Goal: Task Accomplishment & Management: Manage account settings

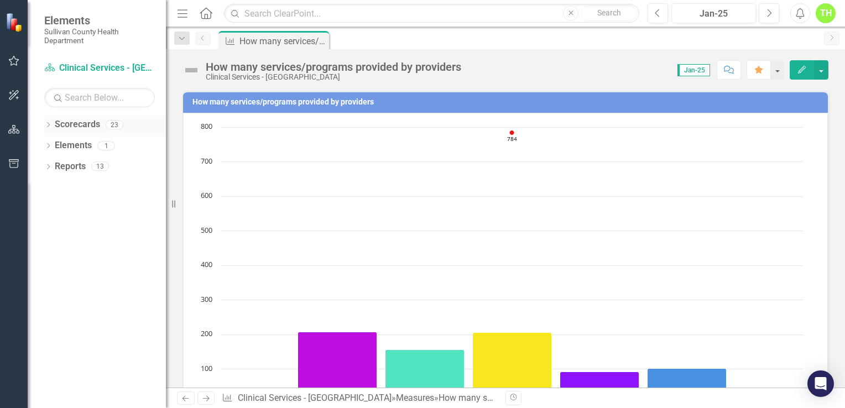
click at [45, 126] on icon "Dropdown" at bounding box center [48, 126] width 8 height 6
click at [33, 124] on icon at bounding box center [31, 125] width 3 height 5
click at [47, 126] on icon "Dropdown" at bounding box center [48, 126] width 8 height 6
click at [44, 146] on div "Dropdown" at bounding box center [38, 145] width 11 height 9
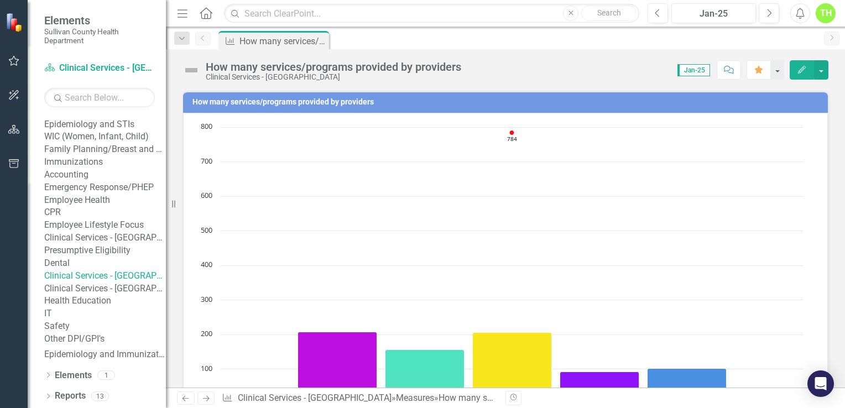
scroll to position [251, 0]
click at [120, 270] on link "Clinical Services - [GEOGRAPHIC_DATA]" at bounding box center [105, 276] width 122 height 13
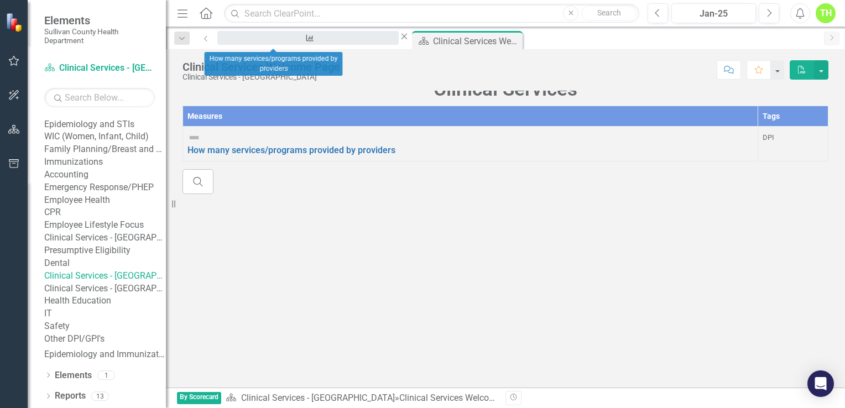
click at [277, 41] on div "How many services/programs provided by providers" at bounding box center [308, 48] width 162 height 14
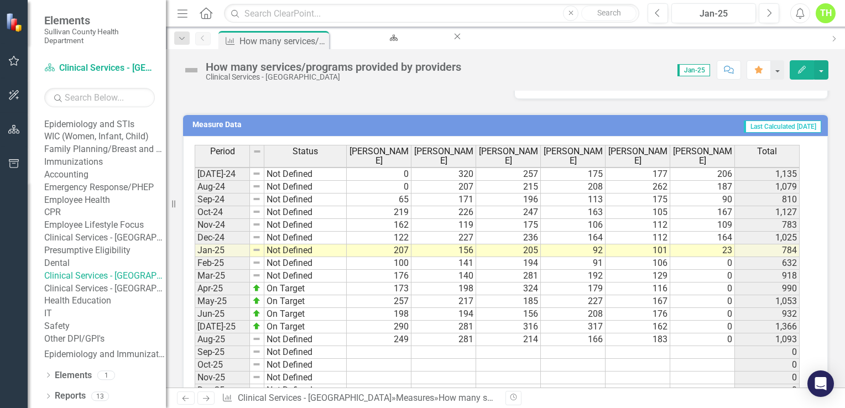
scroll to position [560, 0]
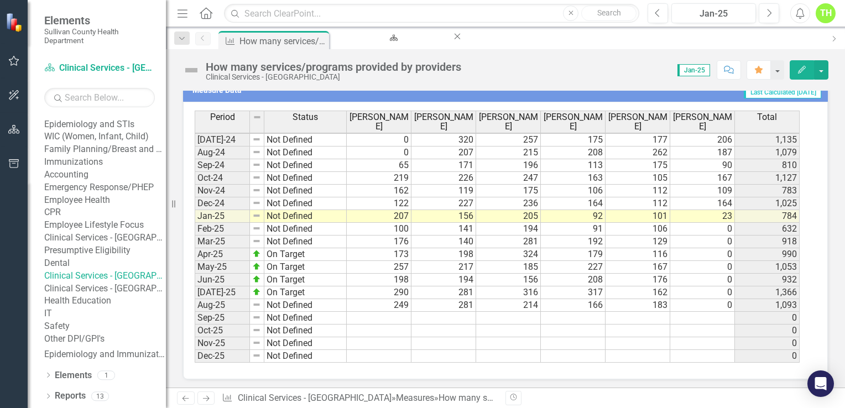
click at [393, 312] on tbody "May-23 Not Defined 195 201 182 175 170 99 1,022 Jun-23 Not Defined 118 176 165 …" at bounding box center [497, 159] width 605 height 408
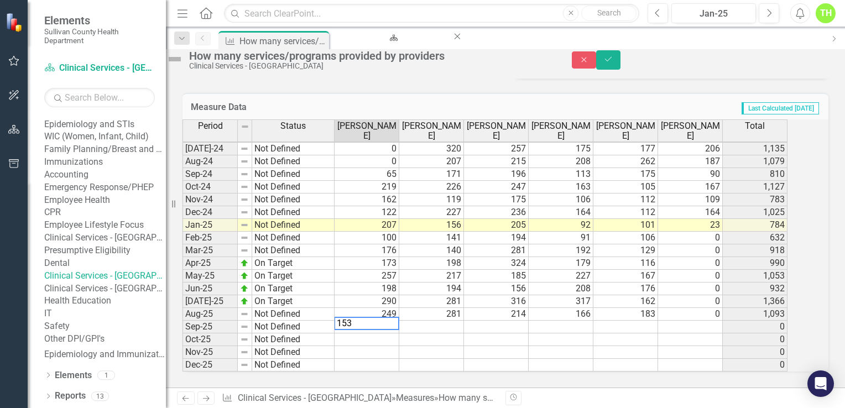
click at [451, 321] on td at bounding box center [431, 327] width 65 height 13
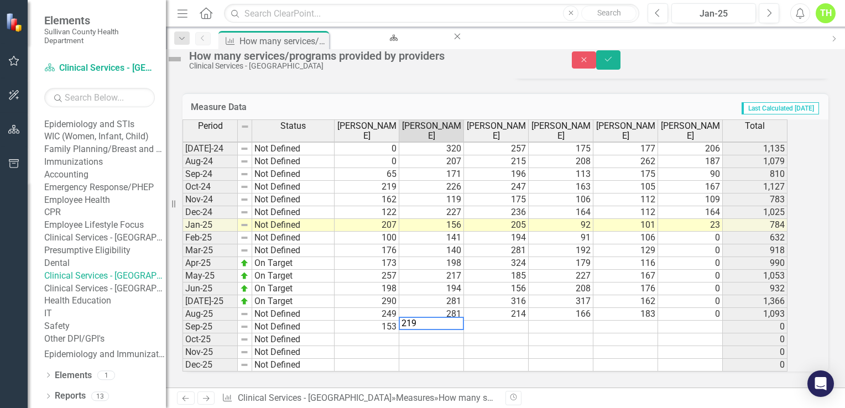
click at [504, 321] on td at bounding box center [496, 327] width 65 height 13
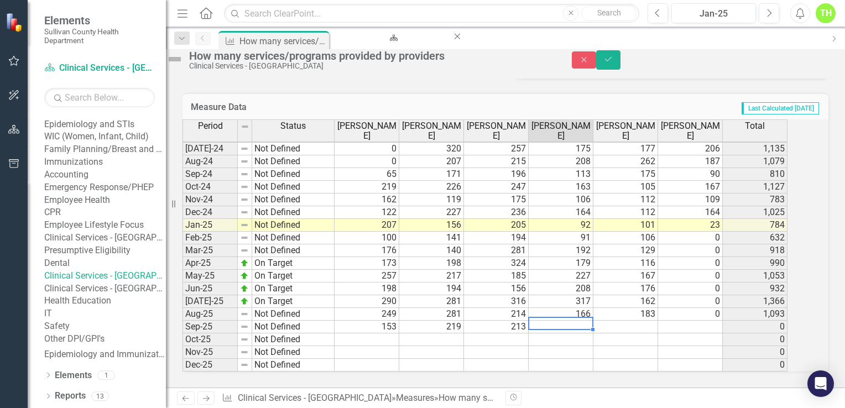
click at [585, 321] on td at bounding box center [561, 327] width 65 height 13
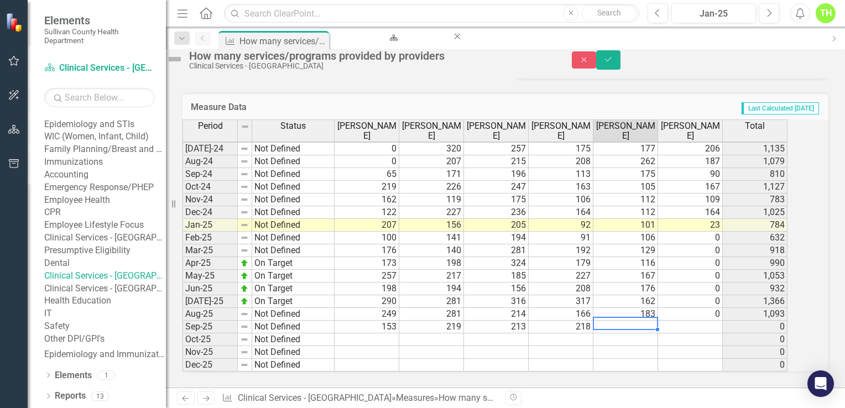
click at [646, 321] on td at bounding box center [626, 327] width 65 height 13
click at [710, 321] on td at bounding box center [690, 327] width 65 height 13
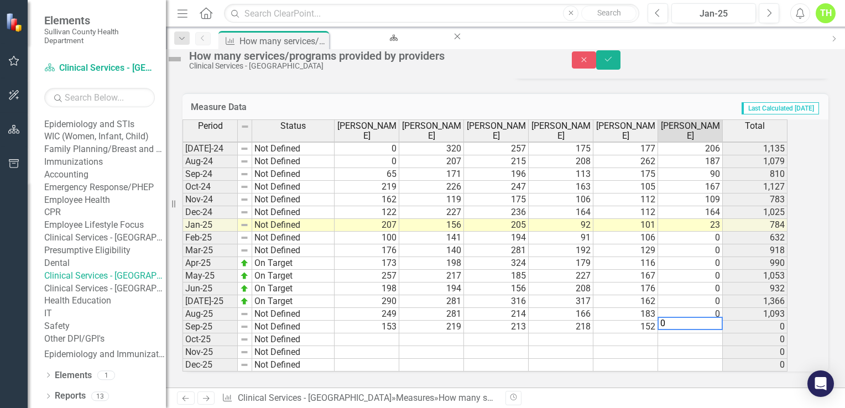
type textarea "0"
click at [715, 334] on td at bounding box center [690, 340] width 65 height 13
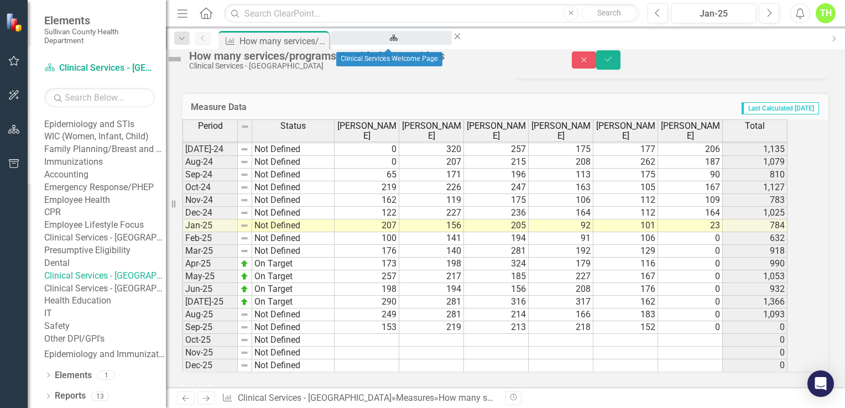
click at [388, 41] on div "Clinical Services Welcome Page" at bounding box center [391, 48] width 101 height 14
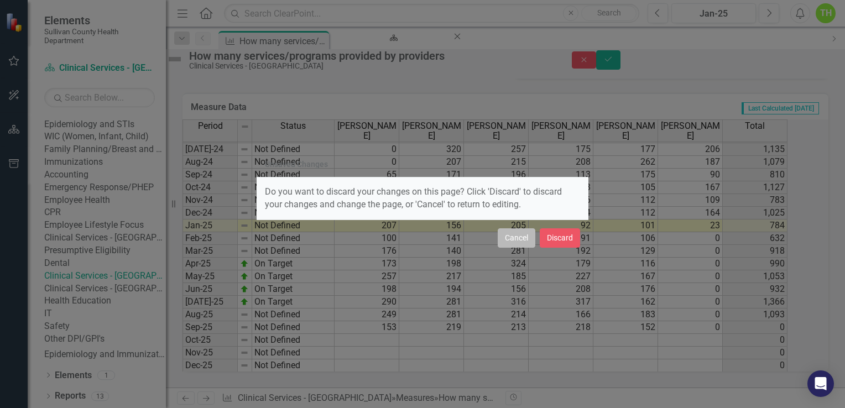
click at [523, 242] on button "Cancel" at bounding box center [517, 237] width 38 height 19
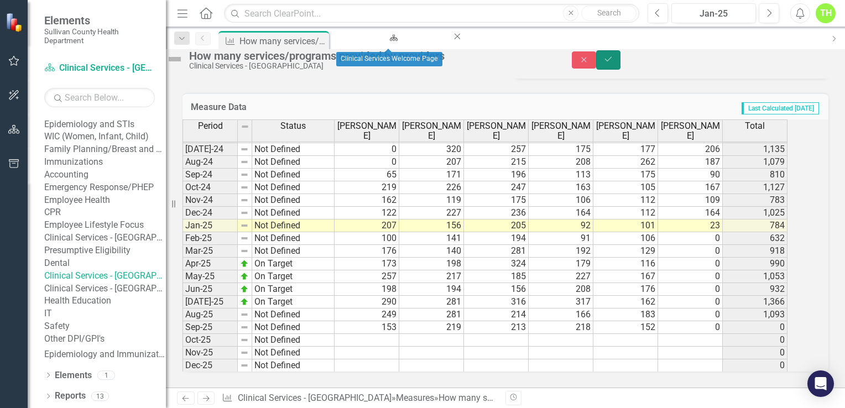
click at [621, 67] on button "Save" at bounding box center [608, 59] width 24 height 19
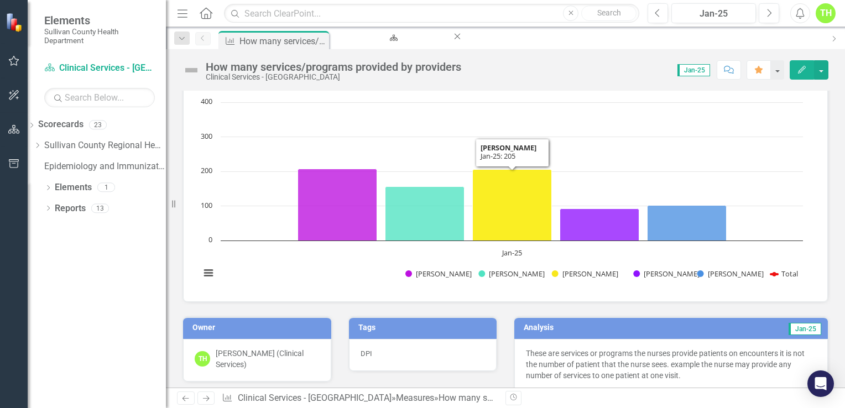
scroll to position [221, 0]
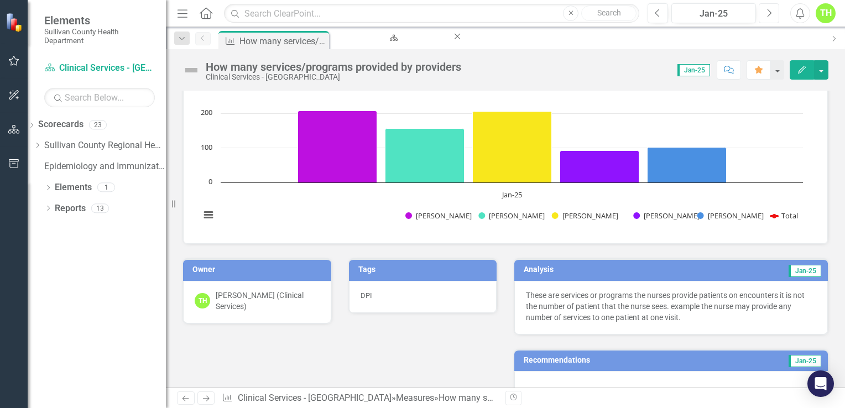
click at [767, 12] on icon "Next" at bounding box center [769, 13] width 6 height 10
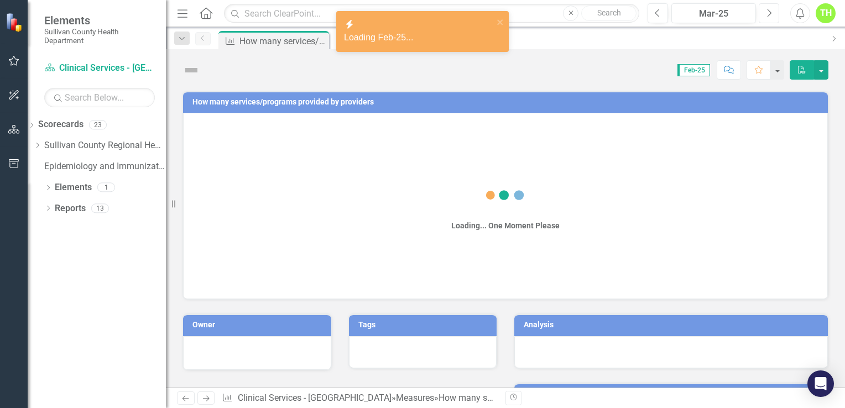
click at [767, 12] on icon "Next" at bounding box center [769, 13] width 6 height 10
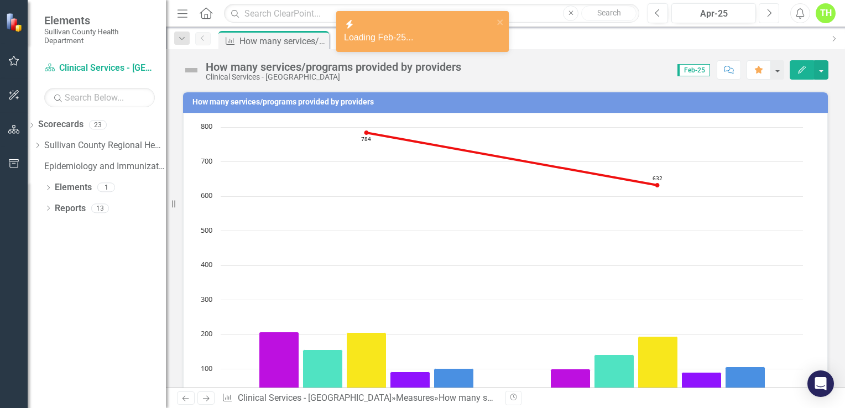
click at [767, 12] on icon "Next" at bounding box center [769, 13] width 6 height 10
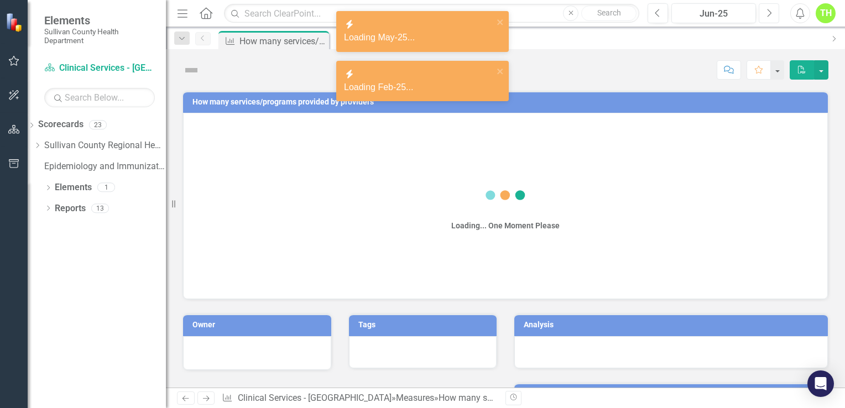
click at [767, 12] on icon "Next" at bounding box center [769, 13] width 6 height 10
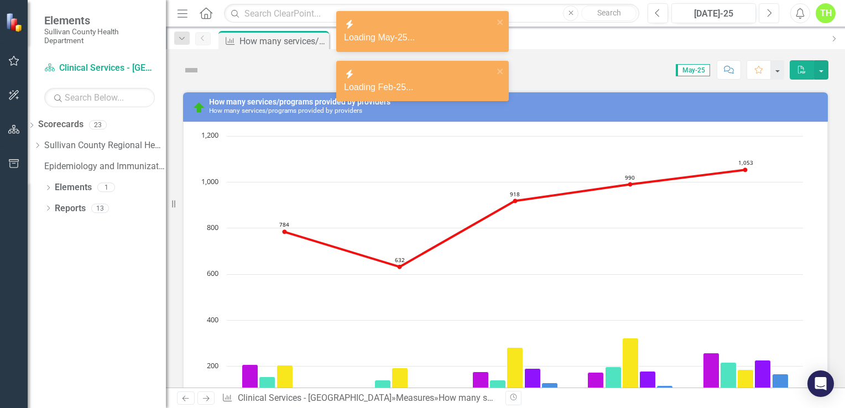
click at [767, 12] on icon "Next" at bounding box center [769, 13] width 6 height 10
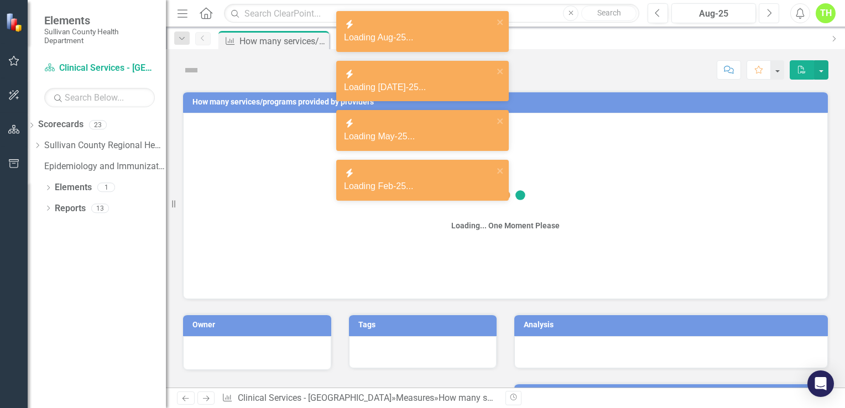
click at [767, 12] on icon "Next" at bounding box center [769, 13] width 6 height 10
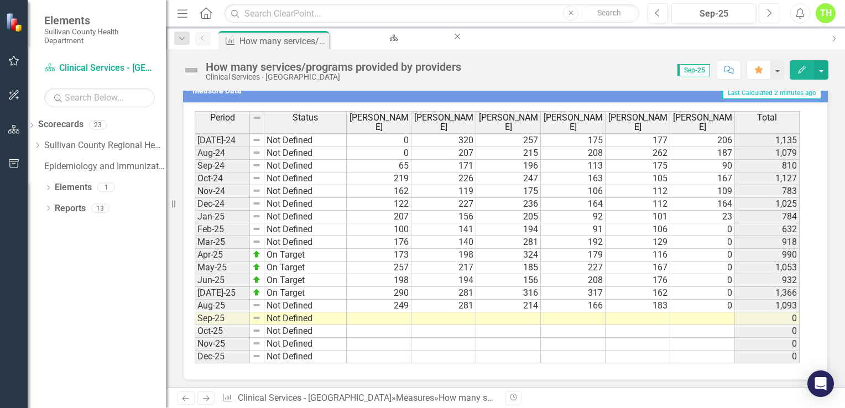
scroll to position [538, 0]
click at [379, 309] on tbody "May-23 Not Defined 195 201 182 175 170 99 1,022 Jun-23 Not Defined 118 176 165 …" at bounding box center [497, 159] width 605 height 408
click at [646, 312] on td at bounding box center [638, 318] width 65 height 13
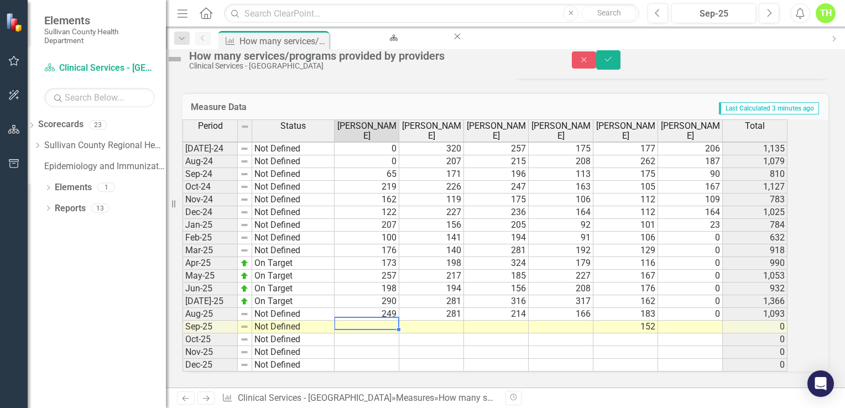
click at [392, 322] on td at bounding box center [367, 327] width 65 height 13
click at [508, 321] on td at bounding box center [496, 327] width 65 height 13
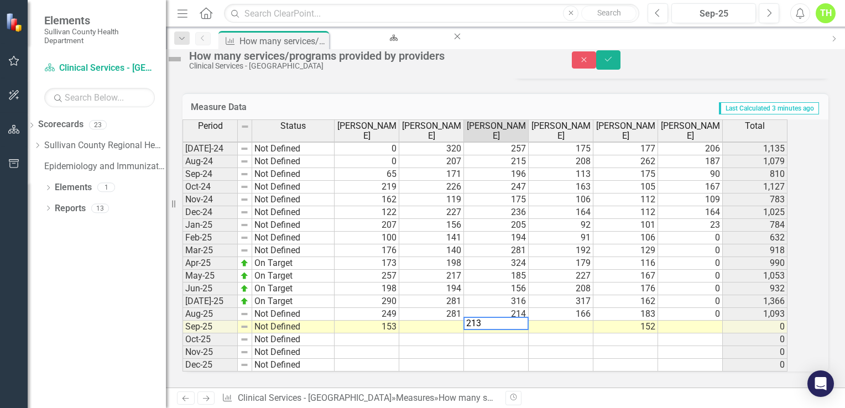
click at [582, 321] on td at bounding box center [561, 327] width 65 height 13
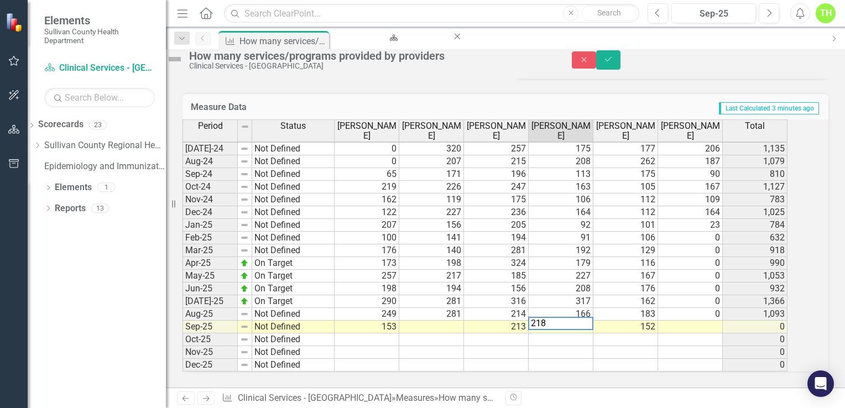
click at [458, 321] on td at bounding box center [431, 327] width 65 height 13
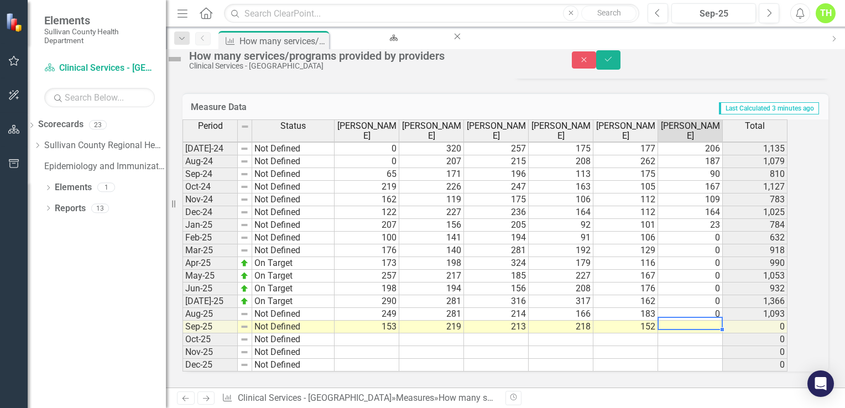
click at [686, 321] on td at bounding box center [690, 327] width 65 height 13
type textarea "0"
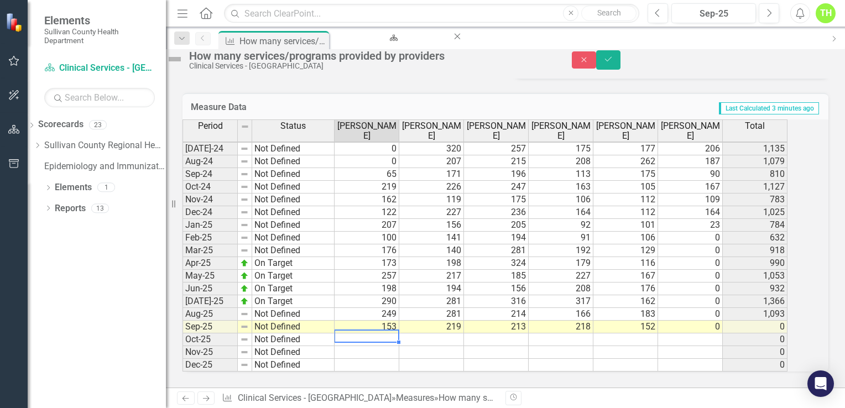
click at [394, 334] on td at bounding box center [367, 340] width 65 height 13
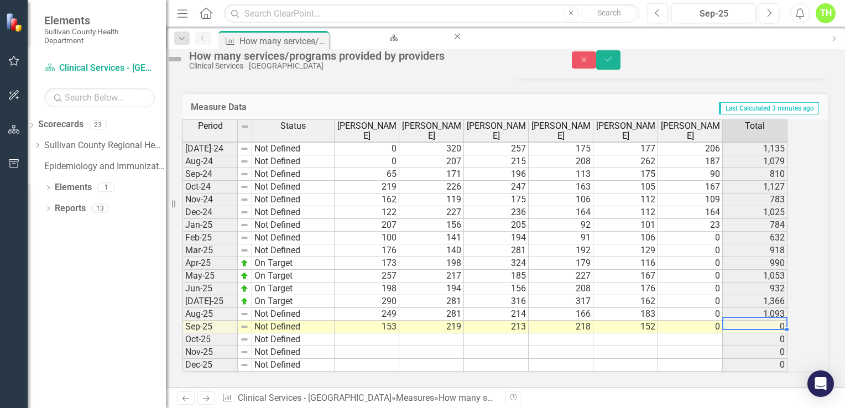
click at [759, 321] on td "0" at bounding box center [755, 327] width 65 height 13
click at [621, 70] on button "Save" at bounding box center [608, 59] width 24 height 19
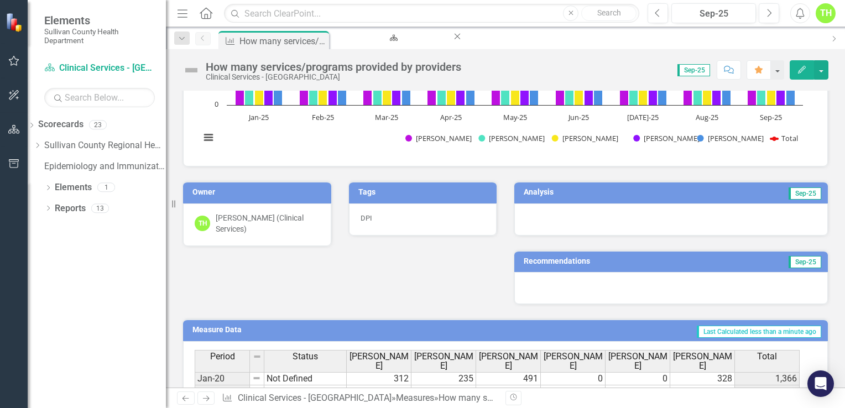
scroll to position [387, 0]
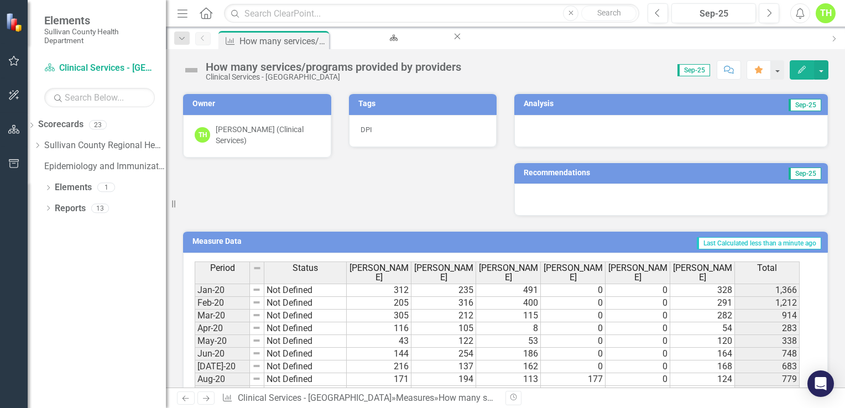
click at [542, 103] on h3 "Analysis" at bounding box center [594, 104] width 140 height 8
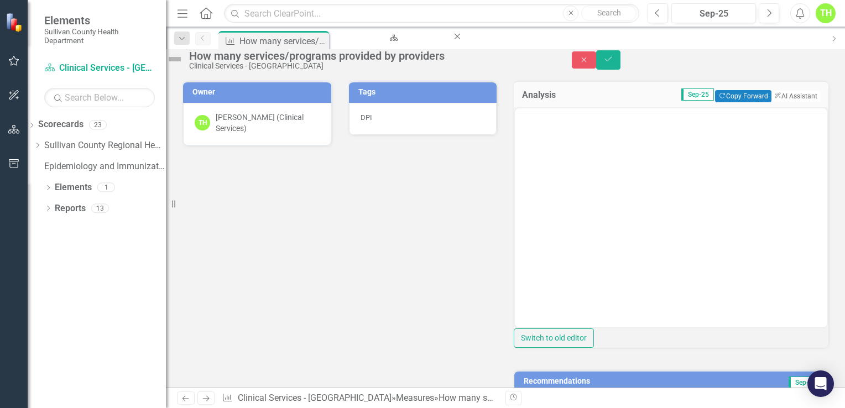
scroll to position [0, 0]
click at [785, 102] on button "ClearPoint AI AI Assistant" at bounding box center [796, 96] width 50 height 12
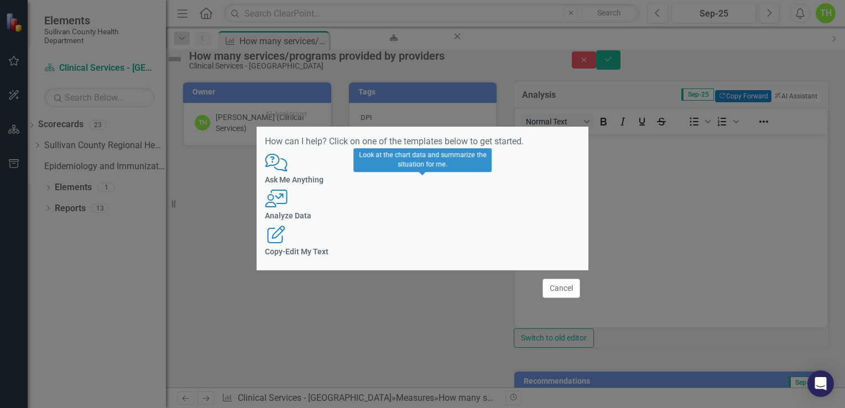
click at [408, 206] on div "User with Chart Analyze Data" at bounding box center [422, 205] width 315 height 30
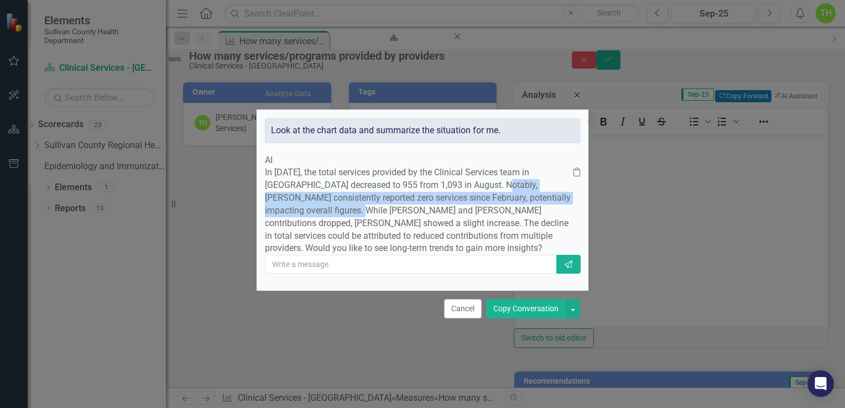
drag, startPoint x: 329, startPoint y: 177, endPoint x: 538, endPoint y: 186, distance: 208.7
click at [538, 186] on p "In September 2025, the total services provided by the Clinical Services team in…" at bounding box center [419, 210] width 309 height 89
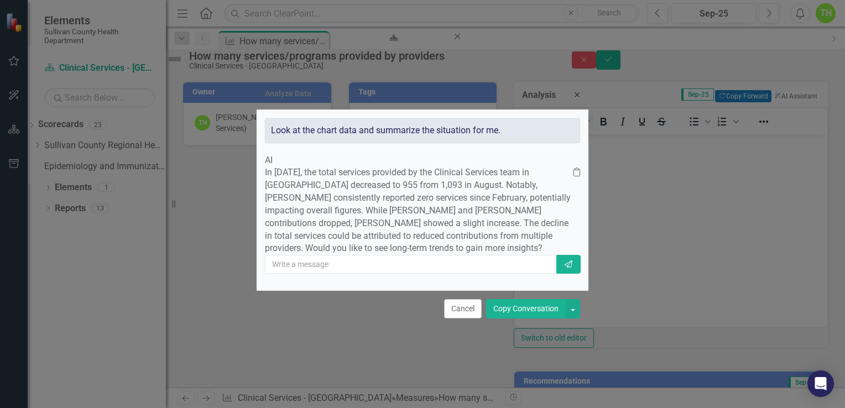
click at [403, 209] on p "In September 2025, the total services provided by the Clinical Services team in…" at bounding box center [419, 210] width 309 height 89
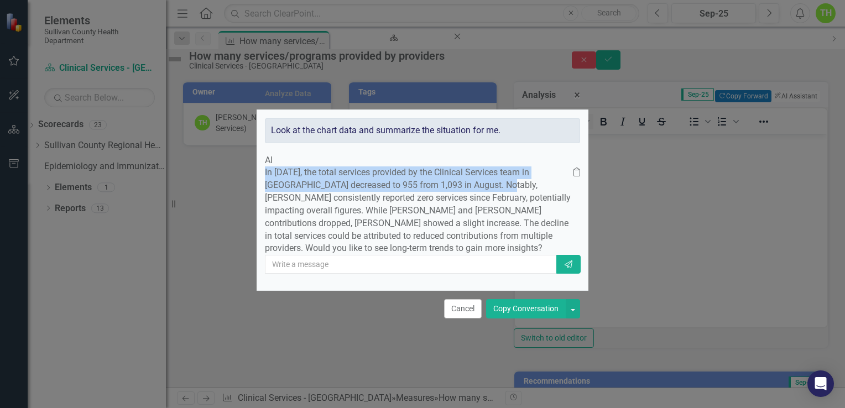
drag, startPoint x: 298, startPoint y: 150, endPoint x: 331, endPoint y: 175, distance: 41.2
click at [331, 175] on p "In September 2025, the total services provided by the Clinical Services team in…" at bounding box center [419, 210] width 309 height 89
copy p "In [DATE], the total services provided by the Clinical Services team in [GEOGRA…"
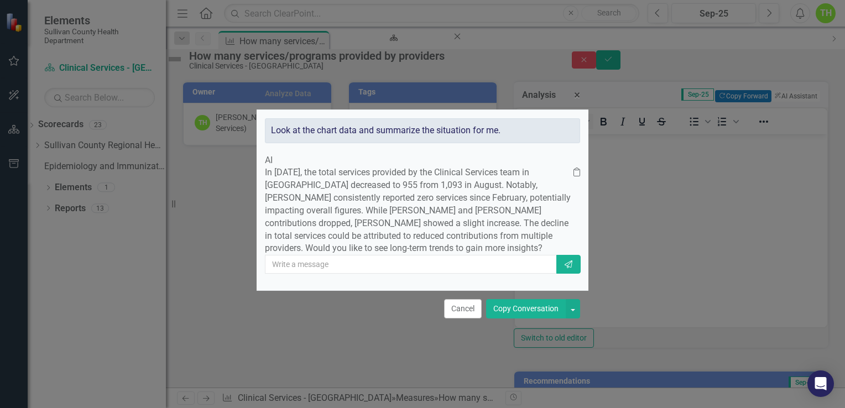
click at [361, 255] on p "In September 2025, the total services provided by the Clinical Services team in…" at bounding box center [419, 210] width 309 height 89
click at [353, 274] on input "text" at bounding box center [411, 264] width 293 height 19
type input "look at the chart for the last 3 months and summarize for me"
click at [564, 268] on icon "Send" at bounding box center [569, 265] width 10 height 8
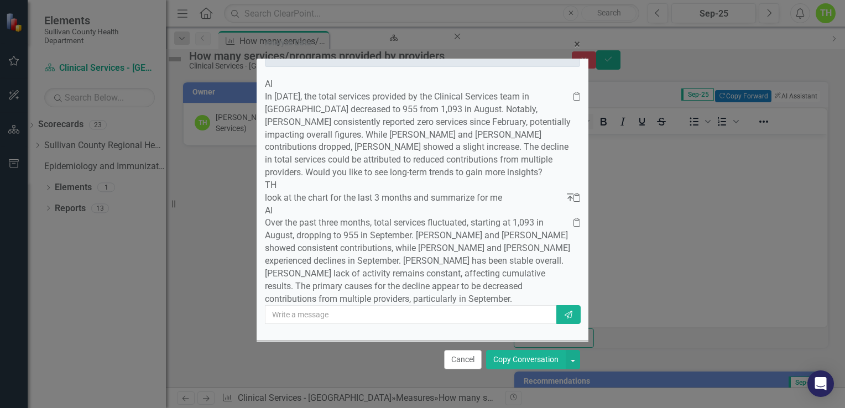
scroll to position [106, 0]
click at [539, 366] on button "Copy Conversation" at bounding box center [526, 359] width 80 height 19
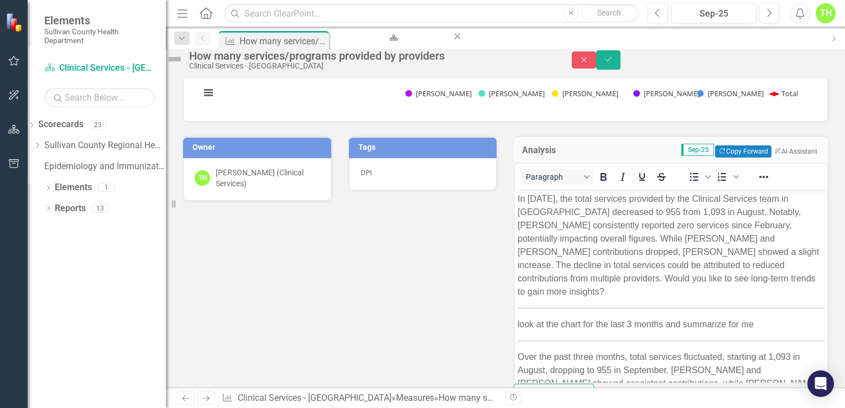
scroll to position [387, 0]
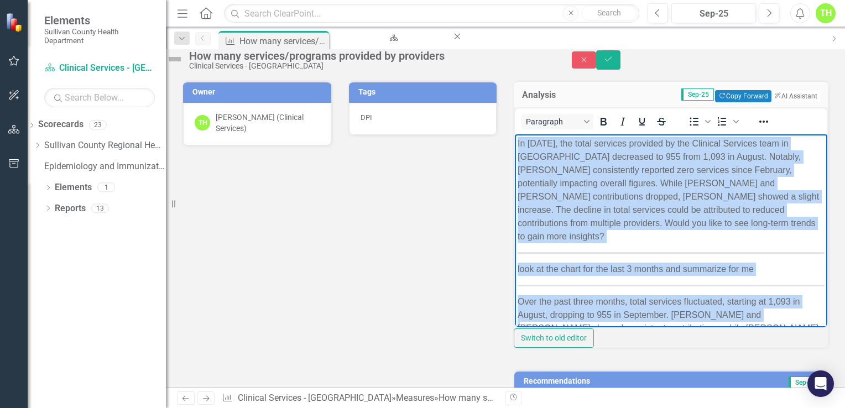
drag, startPoint x: 519, startPoint y: 246, endPoint x: 805, endPoint y: 315, distance: 294.2
click at [805, 315] on html "In September 2025, the total services provided by the Clinical Services team in…" at bounding box center [671, 273] width 313 height 279
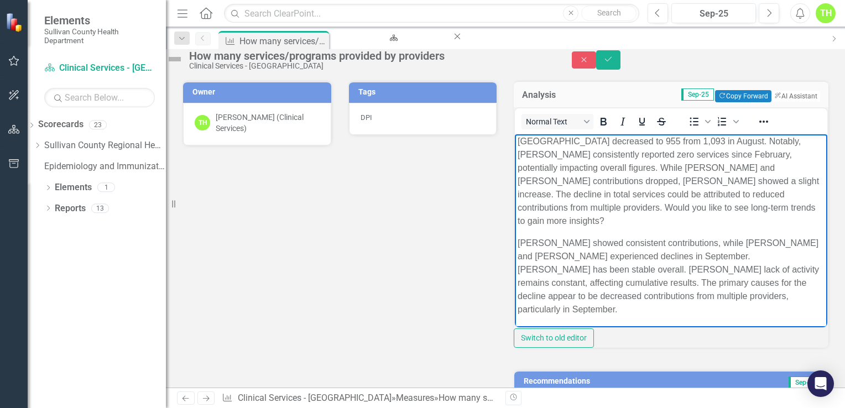
drag, startPoint x: 518, startPoint y: 244, endPoint x: 656, endPoint y: 311, distance: 153.4
click at [656, 311] on p "Alex Barnett showed consistent contributions, while Hannah Estepp and Michelle …" at bounding box center [671, 277] width 307 height 80
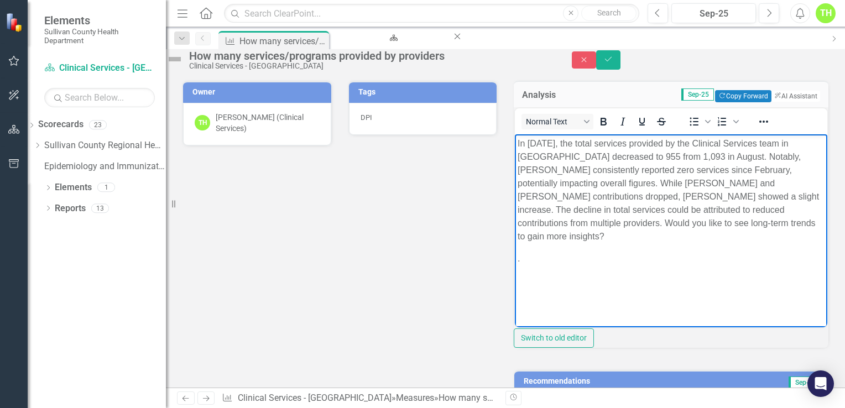
drag, startPoint x: 747, startPoint y: 157, endPoint x: 768, endPoint y: 233, distance: 79.0
click at [768, 233] on p "In September 2025, the total services provided by the Clinical Services team in…" at bounding box center [671, 190] width 307 height 106
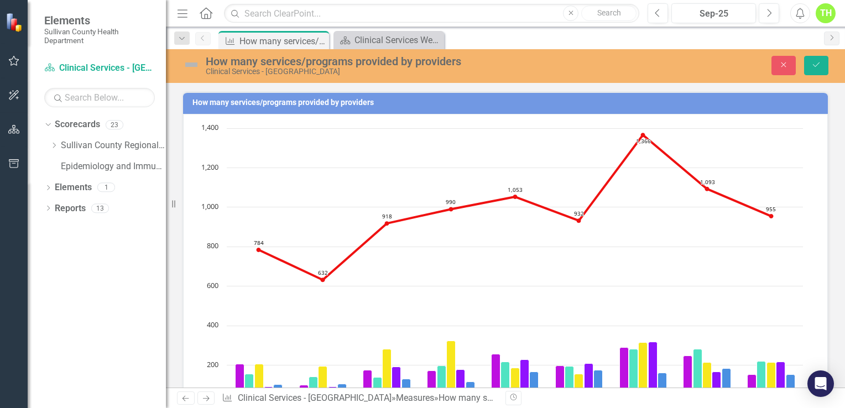
scroll to position [387, 0]
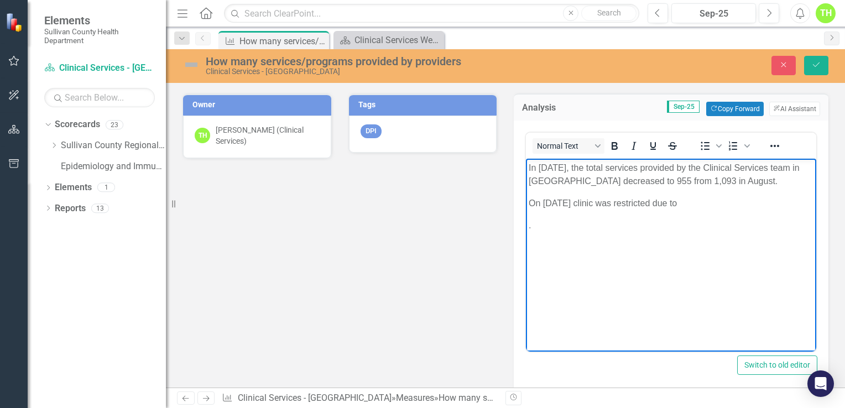
click at [680, 202] on p "On [DATE] clinic was restricted due to" at bounding box center [671, 202] width 285 height 13
click at [749, 201] on p "On [DATE] clinic was restricted 1:00-4:00 due to" at bounding box center [671, 202] width 285 height 13
click at [722, 205] on p "On [DATE] clinic was restricted 1:00-4:00 due to Employee Engagement day" at bounding box center [671, 209] width 285 height 27
drag, startPoint x: 598, startPoint y: 215, endPoint x: 574, endPoint y: 218, distance: 24.5
click at [574, 218] on p "On [DATE] clinic was restricted 1:00-4:00 and [DATE] 8:00-12:00 due to Employee…" at bounding box center [671, 209] width 285 height 27
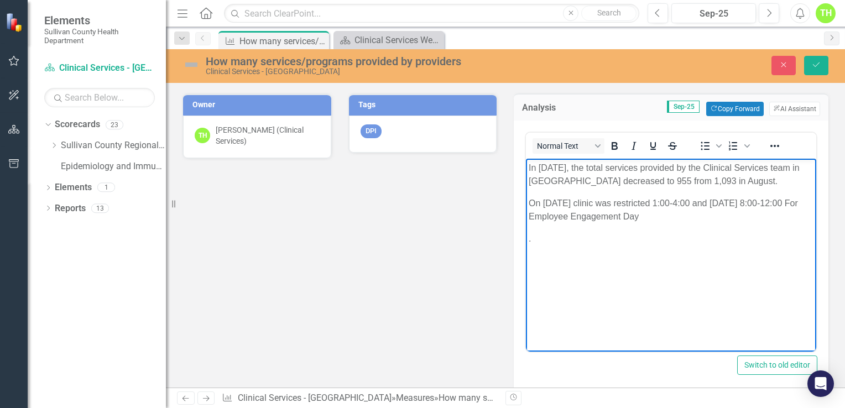
click at [699, 214] on p "On [DATE] clinic was restricted 1:00-4:00 and [DATE] 8:00-12:00 For Employee En…" at bounding box center [671, 209] width 285 height 27
drag, startPoint x: 677, startPoint y: 202, endPoint x: 602, endPoint y: 206, distance: 74.2
click at [602, 206] on p "On [DATE] clinic was restricted 1:00-4:00 and [DATE] 8:00-12:00 For Employee En…" at bounding box center [671, 209] width 285 height 27
copy p "clinic was restricted"
click at [574, 215] on p "On [DATE] clinic was restricted 1:00-4:00 and [DATE] 8:00-12:00 For Employee En…" at bounding box center [671, 209] width 285 height 27
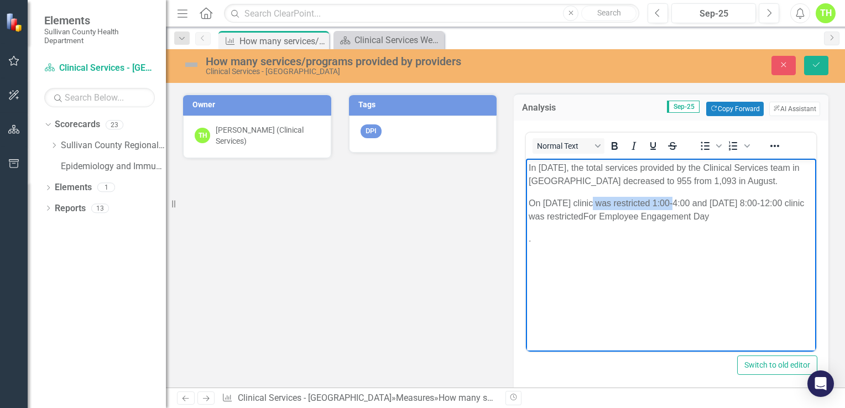
drag, startPoint x: 677, startPoint y: 201, endPoint x: 601, endPoint y: 201, distance: 75.8
click at [601, 201] on p "On [DATE] clinic was restricted 1:00-4:00 and [DATE] 8:00-12:00 clinic was rest…" at bounding box center [671, 209] width 285 height 27
click at [636, 204] on p "On [DATE] 1:00-4:00 and [DATE] 8:00-12:00 clinic was restrictedFor Employee Eng…" at bounding box center [671, 209] width 285 height 27
click at [745, 204] on p "On [DATE] 1:00-4:00pm and [DATE] 8:00-12:00 clinic was restrictedFor Employee E…" at bounding box center [671, 209] width 285 height 27
click at [780, 203] on p "On [DATE] 1:00-4:00pm and [DATE] 8:00am-12:00 clinic was restrictedFor Employee…" at bounding box center [671, 209] width 285 height 27
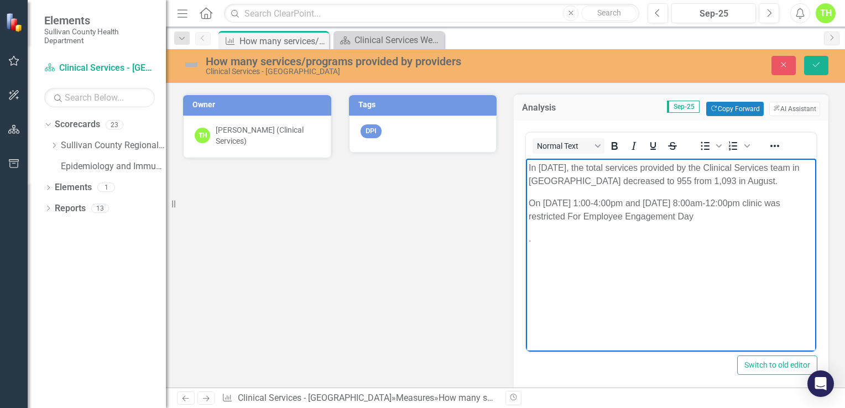
click at [611, 216] on p "On [DATE] 1:00-4:00pm and [DATE] 8:00am-12:00pm clinic was restricted For Emplo…" at bounding box center [671, 209] width 285 height 27
click at [731, 215] on p "On [DATE] 1:00-4:00pm and [DATE] 8:00am-12:00pm clinic was restricted for Emplo…" at bounding box center [671, 209] width 285 height 27
click at [596, 204] on p "On [DATE] 1:00-4:00pm and [DATE] 8:00am-12:00pm clinic was restricted for Emplo…" at bounding box center [671, 209] width 285 height 27
click at [731, 202] on p "On [DATE] 1:00-4:00pm and [DATE] 8:00am-12:00pm clinic was restricted for Emplo…" at bounding box center [671, 209] width 285 height 27
click at [772, 222] on p "On [DATE] 1:00-4:00pm and [DATE] 8:00am-12:00pm clinic was restricted for Emplo…" at bounding box center [671, 209] width 285 height 27
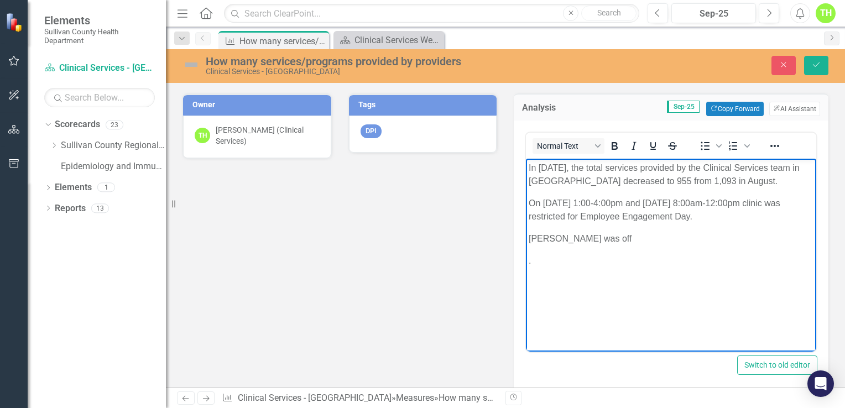
click at [626, 237] on p "[PERSON_NAME] was off" at bounding box center [671, 238] width 285 height 13
click at [624, 236] on p "[PERSON_NAME] was off September" at bounding box center [671, 238] width 285 height 13
click at [718, 239] on p "[PERSON_NAME] was off for vacation September" at bounding box center [671, 238] width 285 height 13
click at [771, 218] on p "On [DATE] 1:00-4:00pm and [DATE] 8:00am-12:00pm clinic was restricted for Emplo…" at bounding box center [671, 209] width 285 height 27
click at [630, 240] on p "Restriction on Se" at bounding box center [671, 238] width 285 height 13
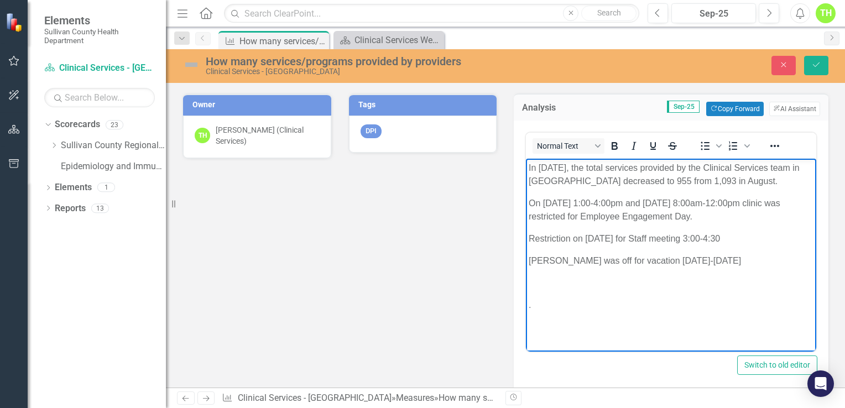
click at [760, 267] on p "[PERSON_NAME] was off for vacation [DATE]-[DATE]" at bounding box center [671, 260] width 285 height 13
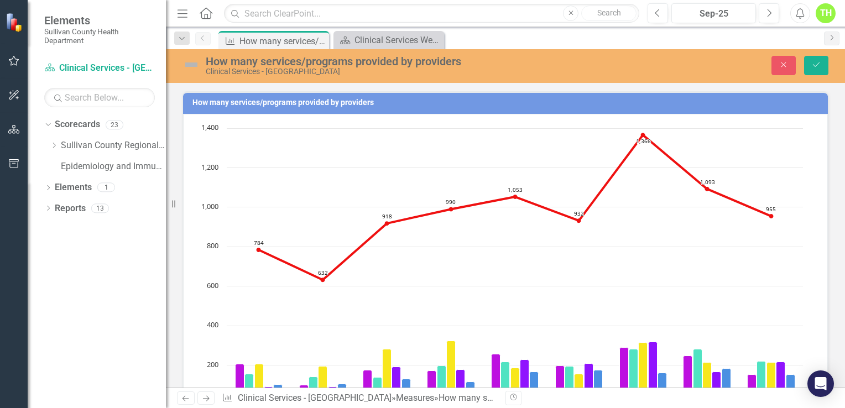
scroll to position [387, 0]
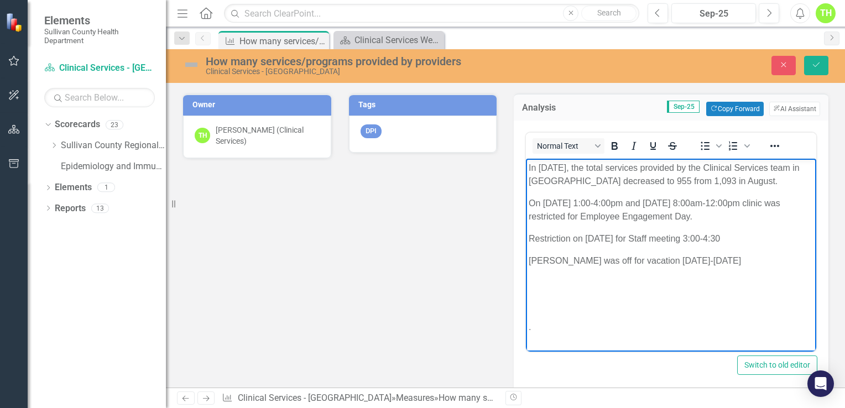
click at [530, 193] on body "In [DATE], the total services provided by the Clinical Services team in [GEOGRA…" at bounding box center [671, 251] width 290 height 187
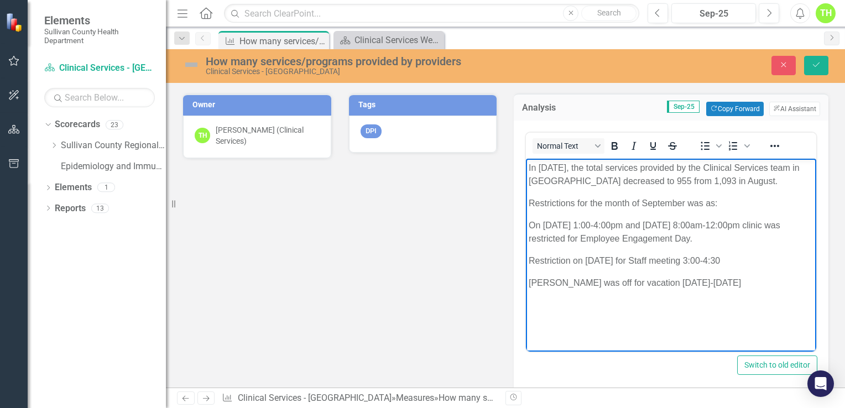
click at [542, 225] on p "On [DATE] 1:00-4:00pm and [DATE] 8:00am-12:00pm clinic was restricted for Emplo…" at bounding box center [671, 231] width 285 height 27
drag, startPoint x: 607, startPoint y: 237, endPoint x: 528, endPoint y: 242, distance: 79.8
click at [528, 242] on body "In [DATE], the total services provided by the Clinical Services team in [GEOGRA…" at bounding box center [671, 262] width 290 height 209
click at [529, 202] on p "Restrictions for the month of September was as:" at bounding box center [671, 202] width 285 height 13
click at [587, 261] on p "Restriction on [DATE] for Staff meeting 3:00-4:30" at bounding box center [671, 260] width 285 height 13
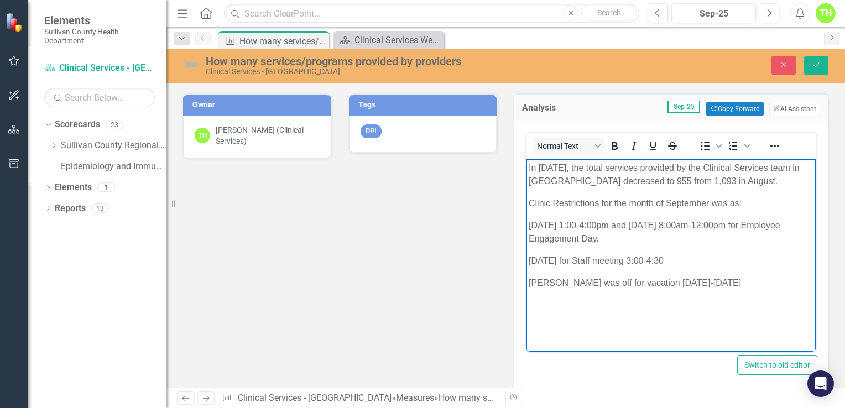
click at [602, 261] on p "[DATE] for Staff meeting 3:00-4:30" at bounding box center [671, 260] width 285 height 13
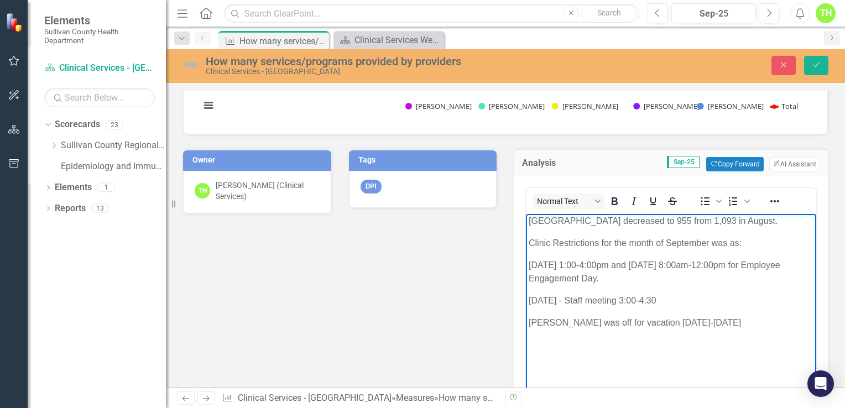
scroll to position [498, 0]
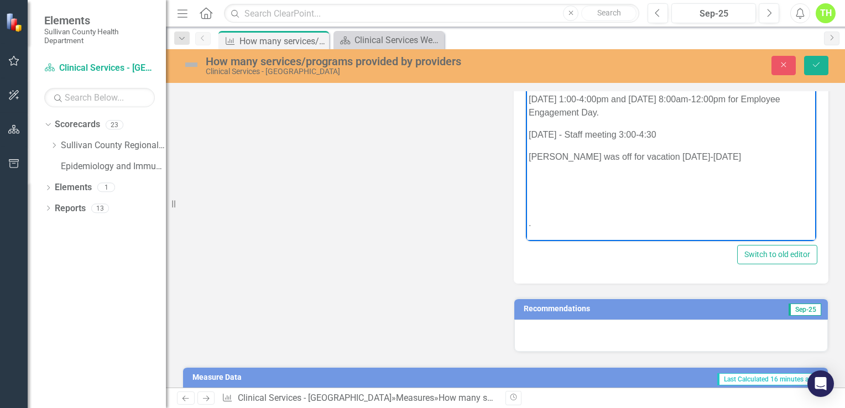
click at [557, 309] on h3 "Recommendations" at bounding box center [623, 309] width 198 height 8
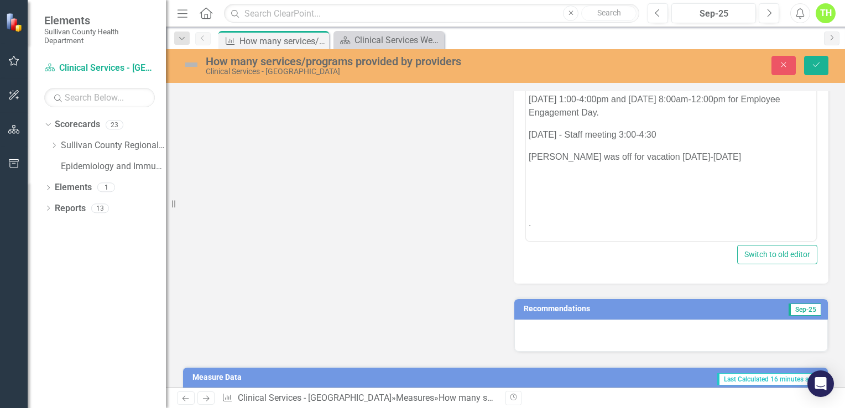
click at [557, 309] on h3 "Recommendations" at bounding box center [623, 309] width 198 height 8
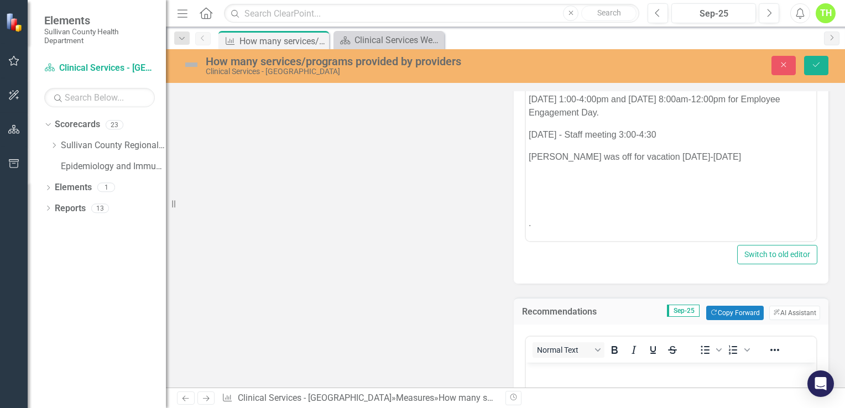
scroll to position [0, 0]
click at [794, 316] on button "ClearPoint AI AI Assistant" at bounding box center [794, 313] width 51 height 14
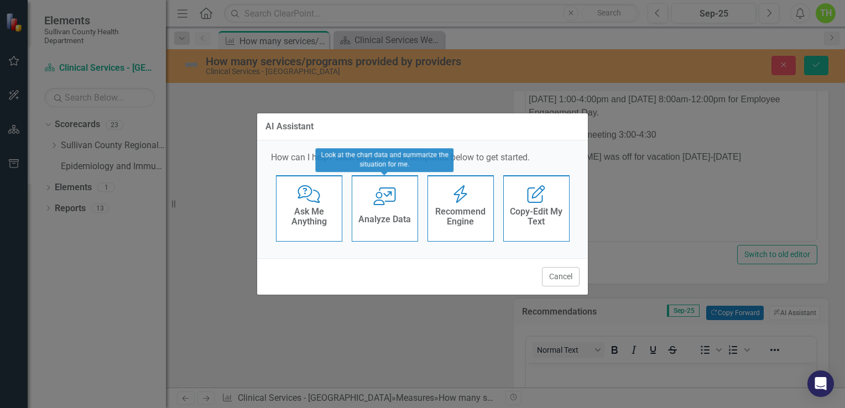
click at [398, 224] on h4 "Analyze Data" at bounding box center [384, 220] width 53 height 10
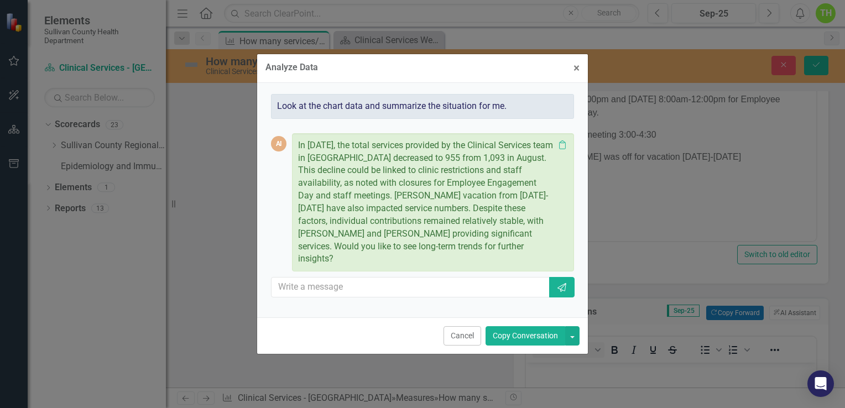
drag, startPoint x: 445, startPoint y: 196, endPoint x: 522, endPoint y: 259, distance: 100.2
click at [522, 259] on p "In [DATE], the total services provided by the Clinical Services team in [GEOGRA…" at bounding box center [426, 202] width 256 height 126
click at [550, 333] on button "Copy Conversation" at bounding box center [526, 335] width 80 height 19
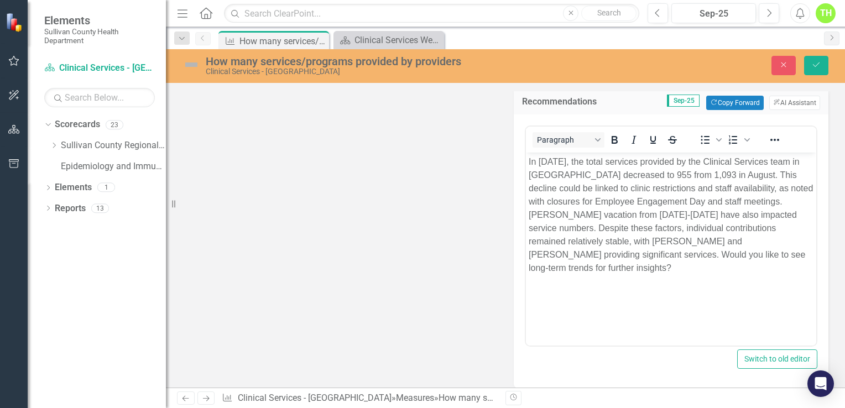
scroll to position [719, 0]
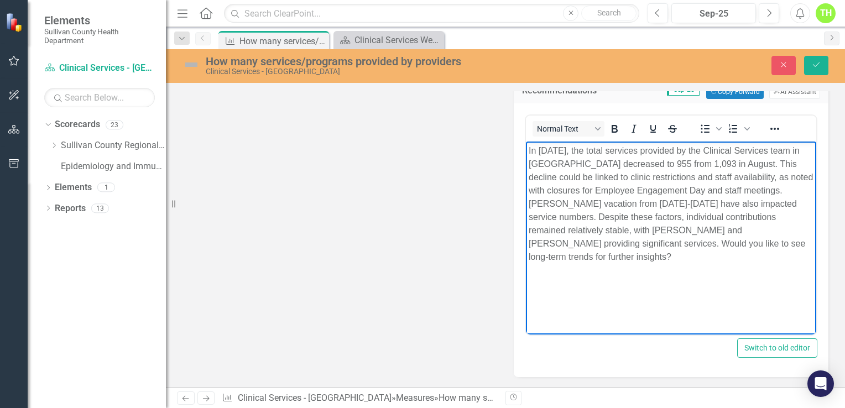
drag, startPoint x: 765, startPoint y: 188, endPoint x: 783, endPoint y: 260, distance: 74.1
click at [783, 260] on p "In September 2025, the total services provided by the Clinical Services team in…" at bounding box center [671, 203] width 285 height 119
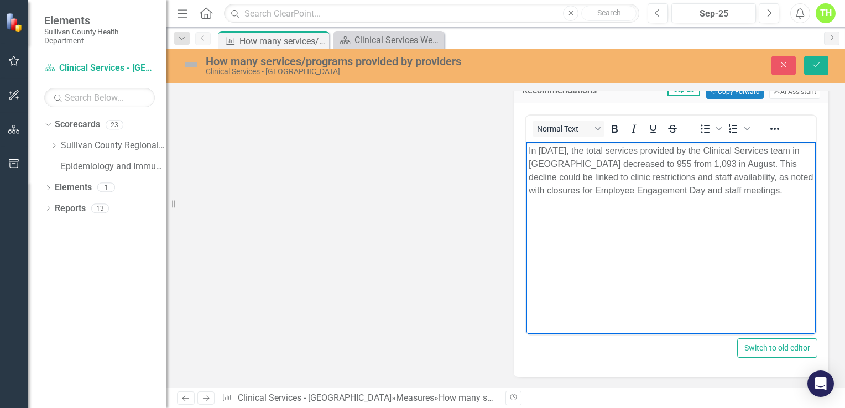
click at [762, 190] on p "In September 2025, the total services provided by the Clinical Services team in…" at bounding box center [671, 170] width 285 height 53
click at [768, 196] on p "In September 2025, the total services provided by the Clinical Services team in…" at bounding box center [671, 170] width 285 height 53
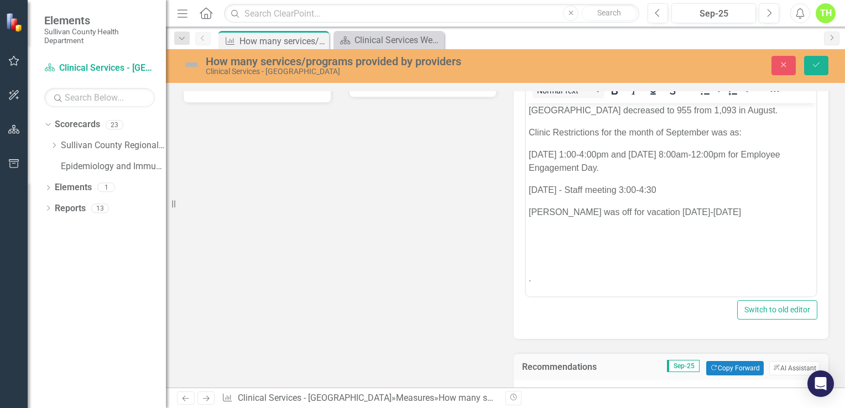
scroll to position [0, 0]
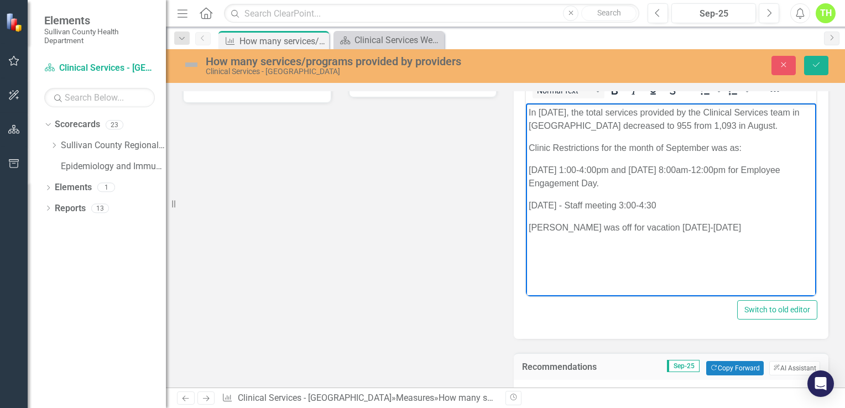
click at [771, 160] on body "In September 2025, the total services provided by the Clinical Services team in…" at bounding box center [671, 207] width 290 height 209
click at [759, 152] on p "Clinic Restrictions for the month of September was as:" at bounding box center [671, 147] width 285 height 13
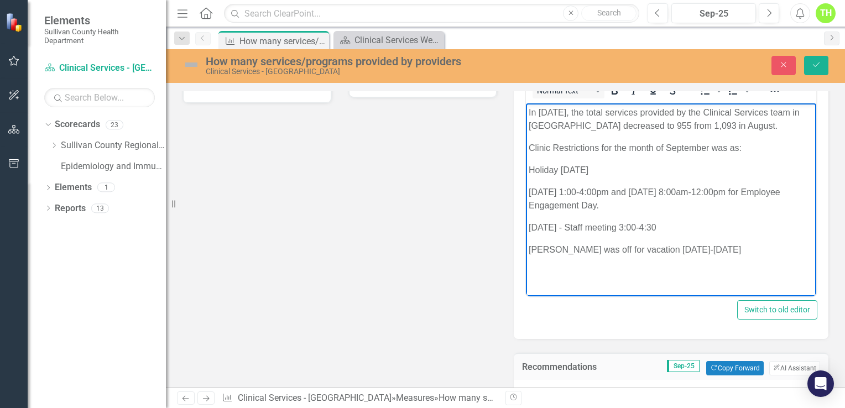
click at [736, 147] on p "Clinic Restrictions for the month of September was as:" at bounding box center [671, 147] width 285 height 13
drag, startPoint x: 560, startPoint y: 169, endPoint x: 530, endPoint y: 170, distance: 30.4
click at [530, 170] on p "Holiday September 1" at bounding box center [671, 169] width 285 height 13
click at [585, 165] on p "September 1" at bounding box center [671, 169] width 285 height 13
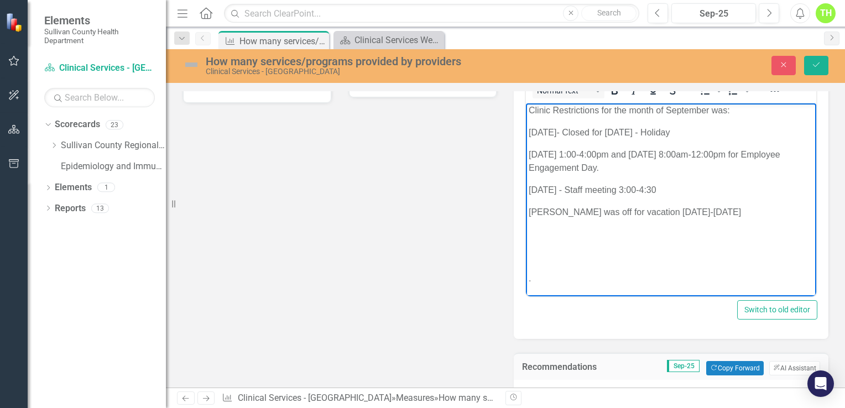
scroll to position [664, 0]
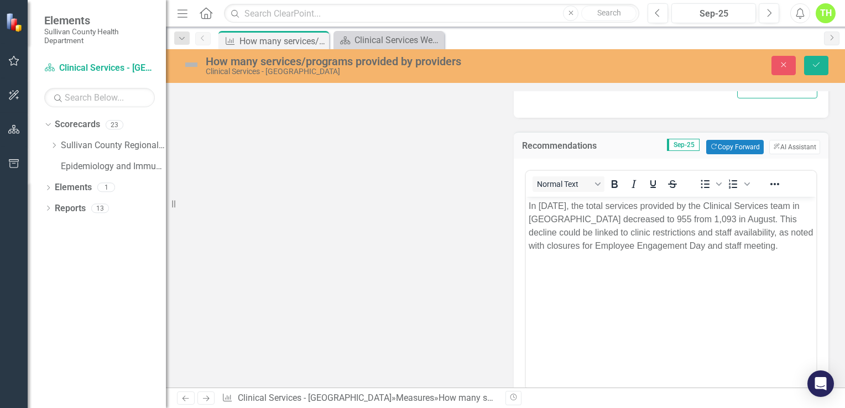
click at [743, 233] on p "In September 2025, the total services provided by the Clinical Services team in…" at bounding box center [671, 225] width 285 height 53
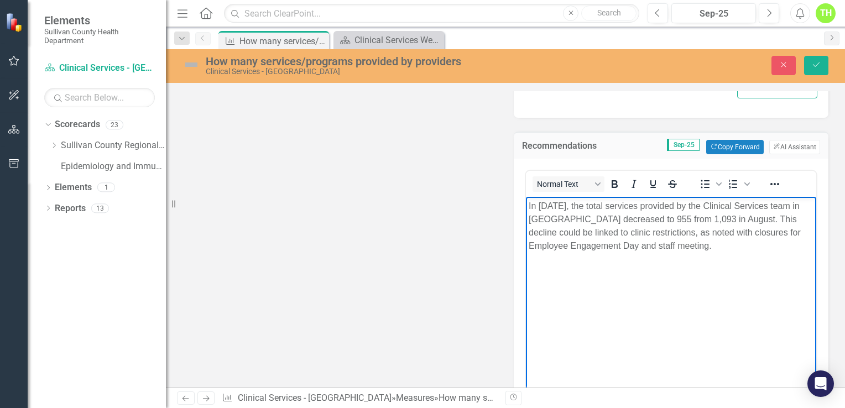
click at [712, 246] on p "In September 2025, the total services provided by the Clinical Services team in…" at bounding box center [671, 225] width 285 height 53
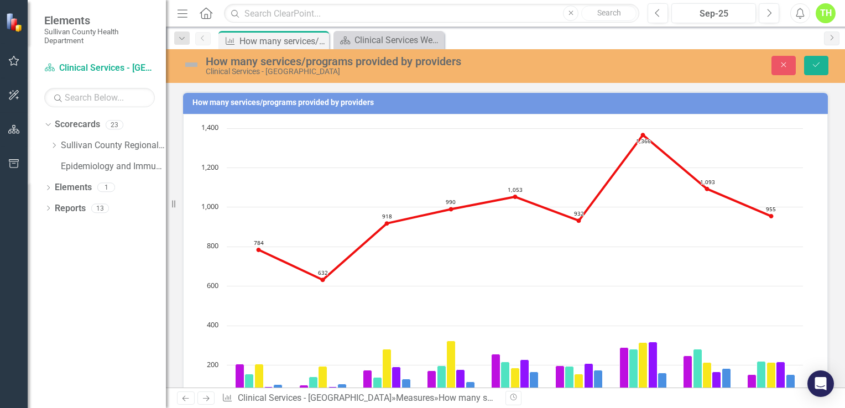
scroll to position [664, 0]
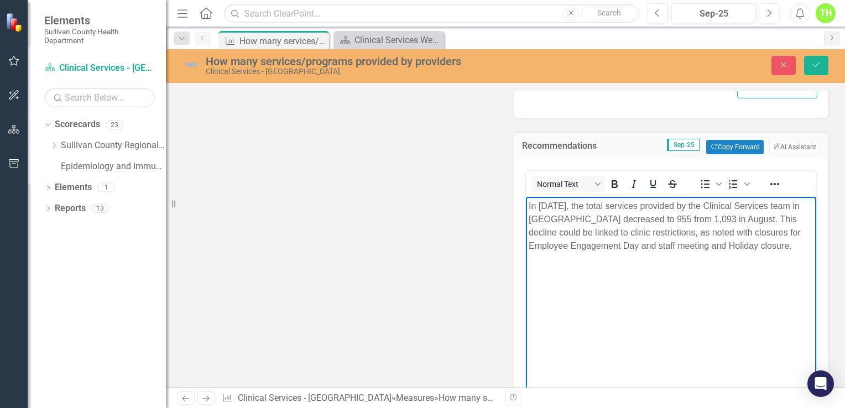
click at [736, 246] on p "In September 2025, the total services provided by the Clinical Services team in…" at bounding box center [671, 225] width 285 height 53
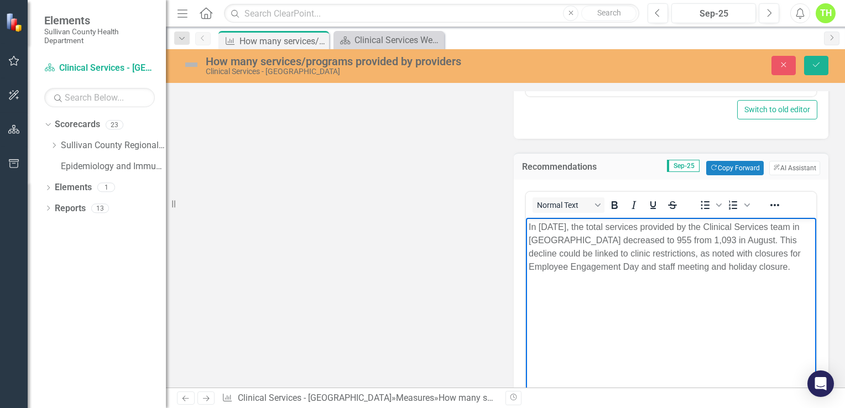
scroll to position [477, 0]
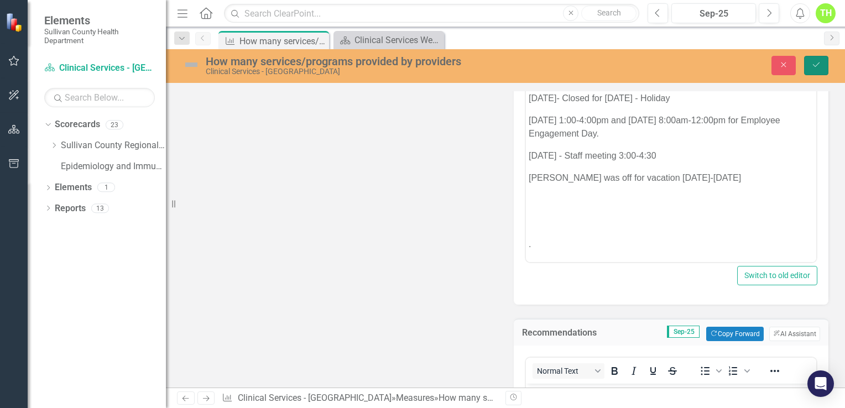
click at [819, 65] on icon "Save" at bounding box center [816, 65] width 10 height 8
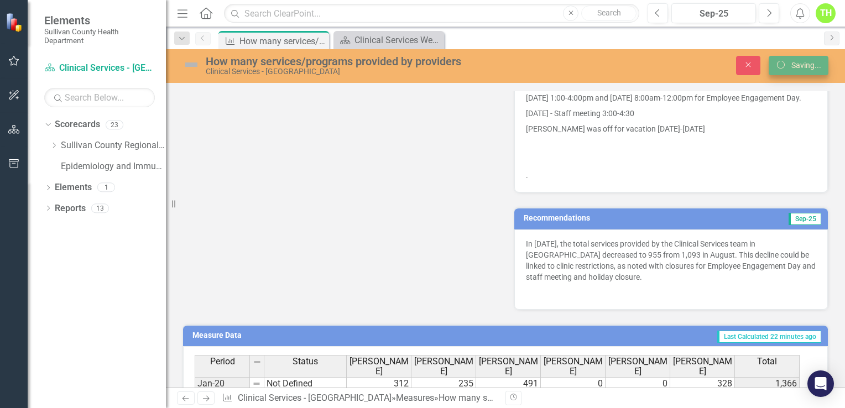
scroll to position [472, 0]
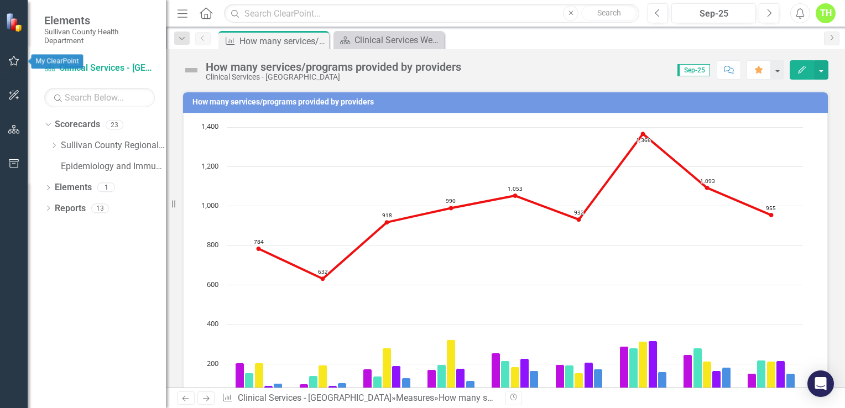
click at [11, 63] on icon "button" at bounding box center [14, 61] width 11 height 10
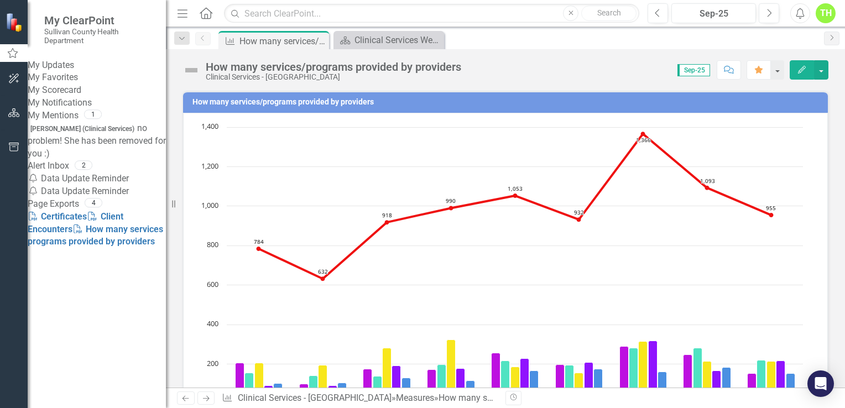
click at [61, 69] on link "My Updates" at bounding box center [97, 65] width 138 height 13
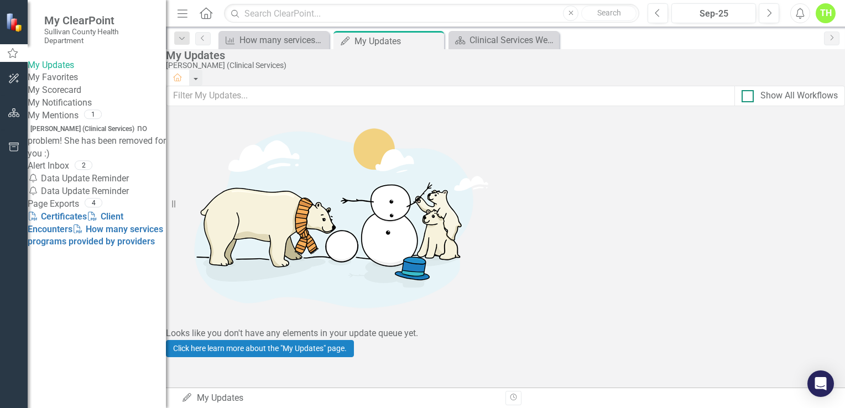
click at [742, 102] on div at bounding box center [748, 96] width 12 height 12
click at [742, 97] on input "Show All Workflows" at bounding box center [745, 93] width 7 height 7
checkbox input "true"
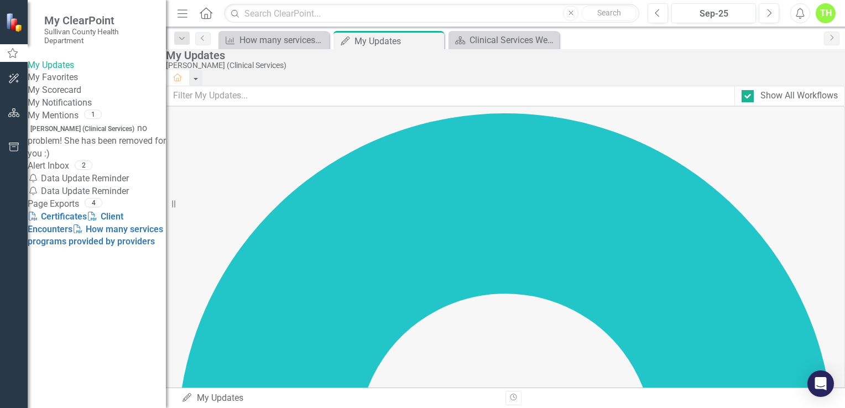
click at [80, 97] on link "My Scorecard" at bounding box center [97, 90] width 138 height 13
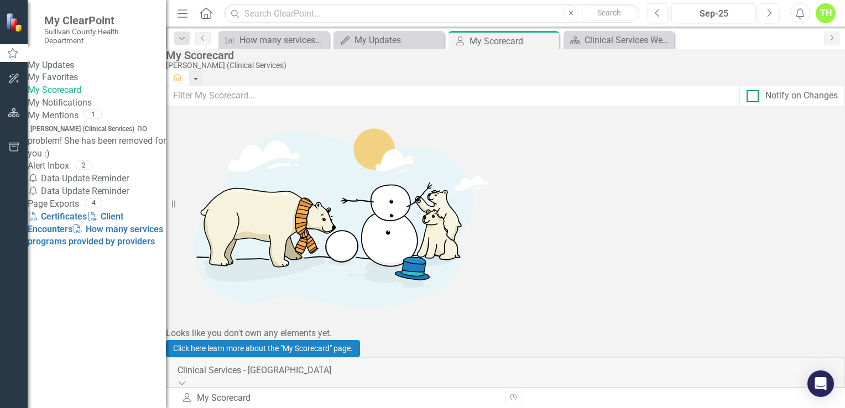
click at [747, 102] on div at bounding box center [753, 96] width 12 height 12
click at [747, 97] on input "Notify on Changes" at bounding box center [750, 93] width 7 height 7
checkbox input "true"
click at [179, 408] on icon at bounding box center [173, 414] width 12 height 11
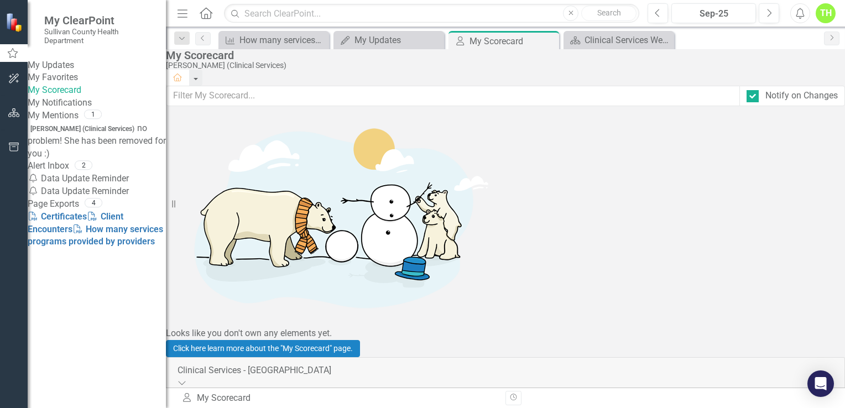
click at [179, 408] on icon at bounding box center [173, 414] width 12 height 11
click at [63, 69] on link "My Updates" at bounding box center [97, 65] width 138 height 13
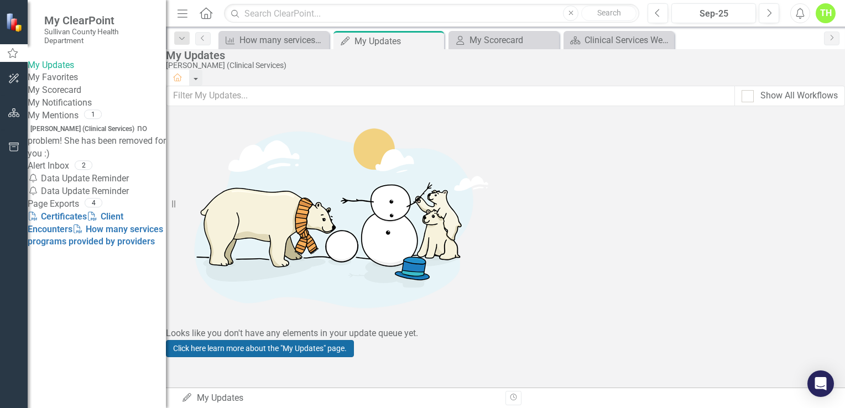
click at [354, 340] on link "Click here learn more about the "My Updates" page." at bounding box center [260, 348] width 188 height 17
click at [71, 97] on link "My Scorecard" at bounding box center [97, 90] width 138 height 13
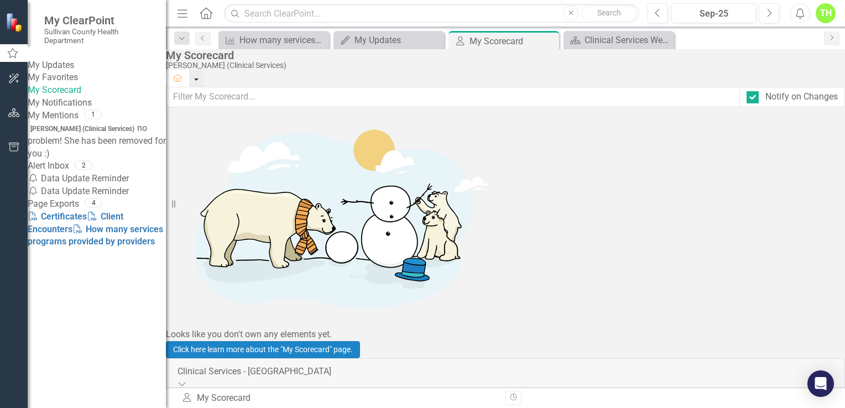
click at [204, 72] on button "button" at bounding box center [196, 78] width 14 height 17
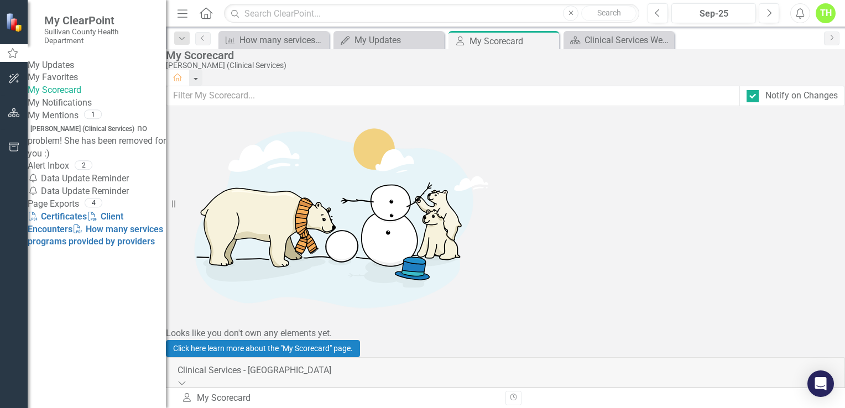
click at [75, 65] on link "My Updates" at bounding box center [97, 65] width 138 height 13
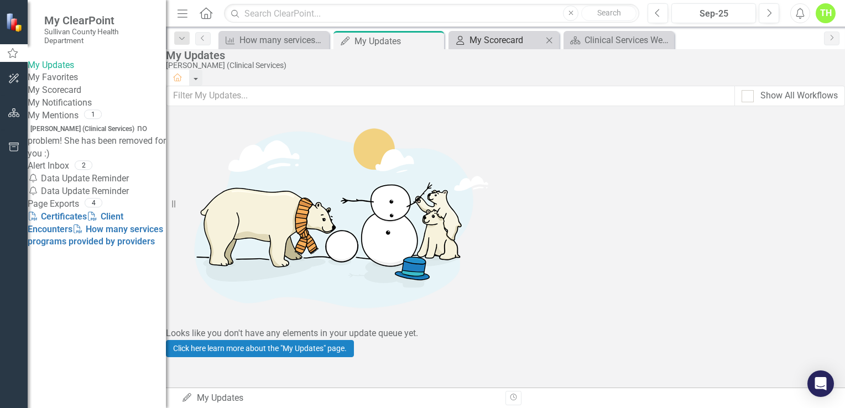
click at [488, 45] on div "My Scorecard" at bounding box center [506, 40] width 73 height 14
